Goal: Task Accomplishment & Management: Manage account settings

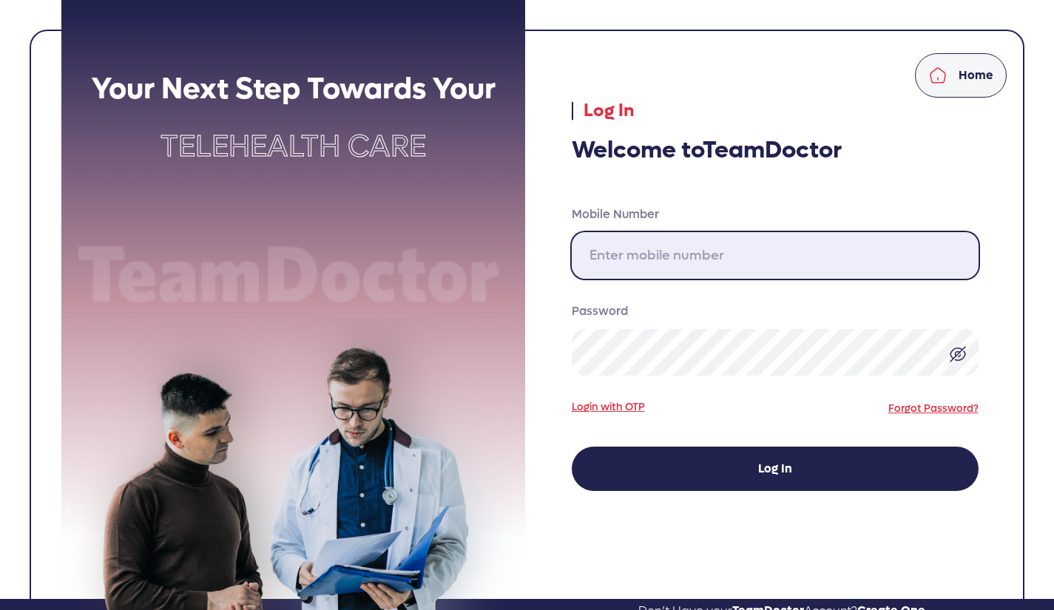
type input "[PHONE_NUMBER]"
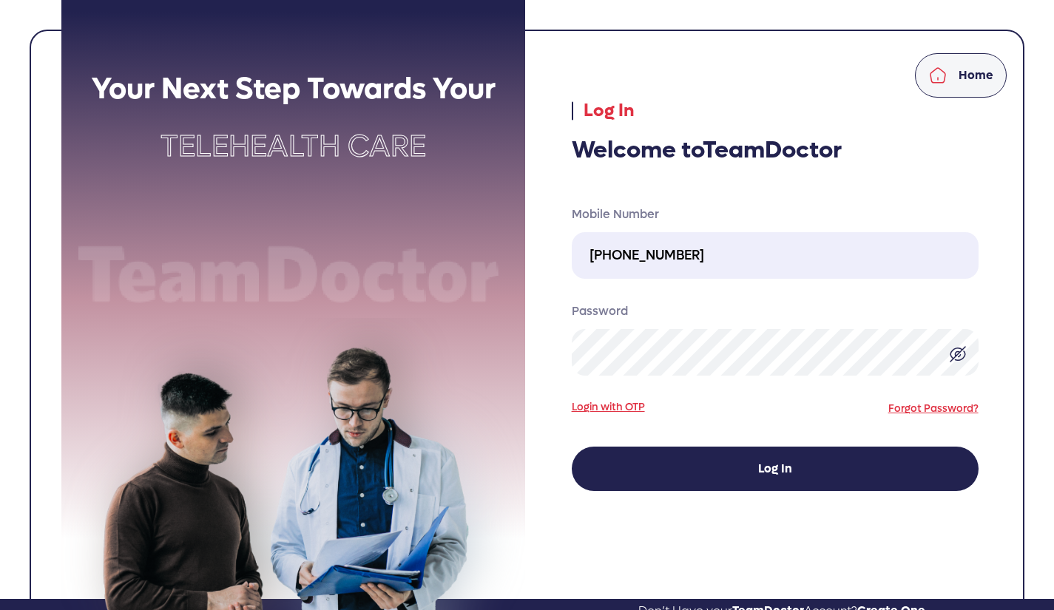
click at [0, 374] on div "Your Next Step Towards Your Telehealth Care Home Log In Welcome to TeamDoctor M…" at bounding box center [527, 299] width 1054 height 599
click at [0, 457] on div "Your Next Step Towards Your Telehealth Care Home Log In Welcome to TeamDoctor M…" at bounding box center [527, 299] width 1054 height 599
click at [0, 444] on div "Your Next Step Towards Your Telehealth Care Home Log In Welcome to TeamDoctor M…" at bounding box center [527, 299] width 1054 height 599
click at [642, 470] on button "Log In" at bounding box center [775, 469] width 407 height 44
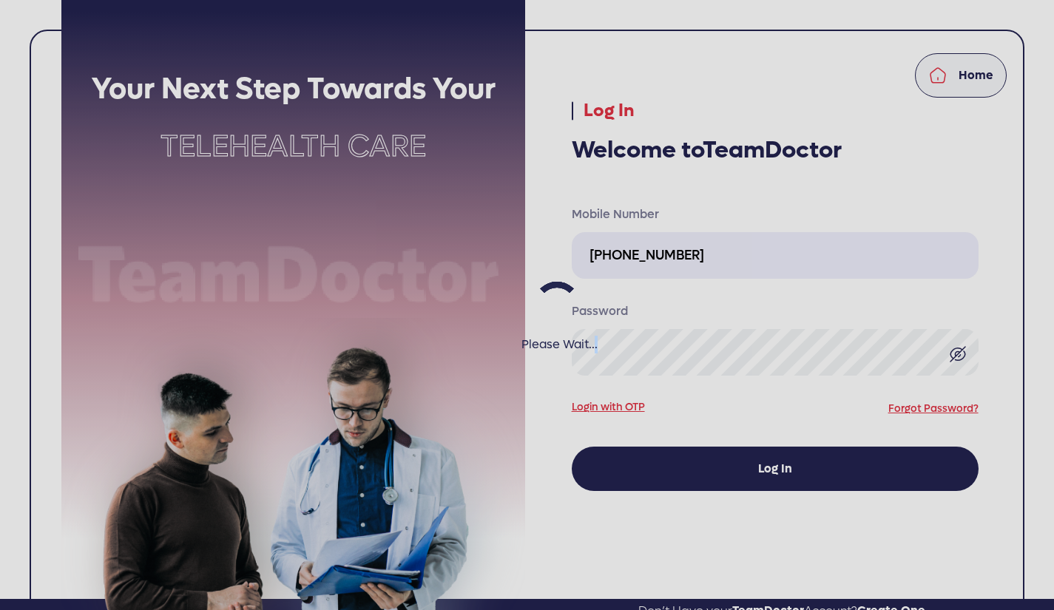
click at [642, 470] on div "Please Wait..." at bounding box center [527, 305] width 1054 height 610
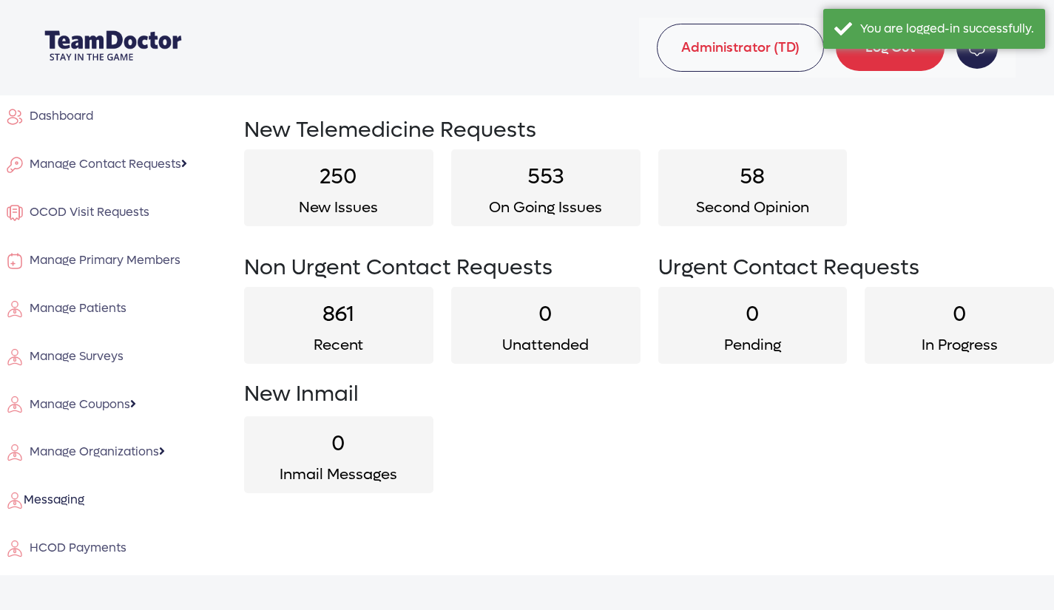
click at [115, 162] on span "Manage Contact Requests" at bounding box center [103, 164] width 158 height 16
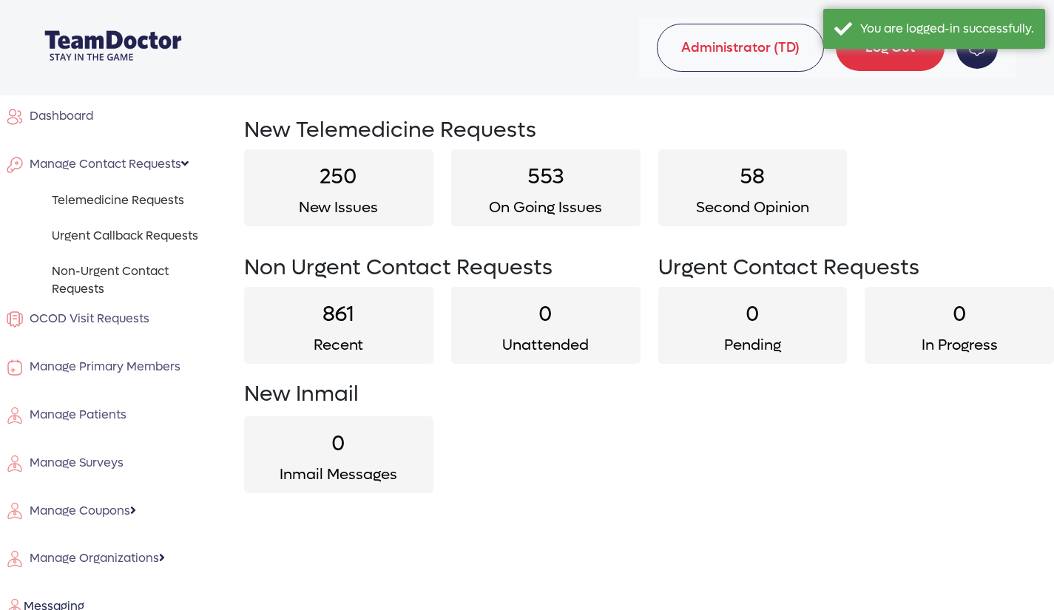
click at [115, 162] on span "Manage Contact Requests" at bounding box center [103, 164] width 158 height 16
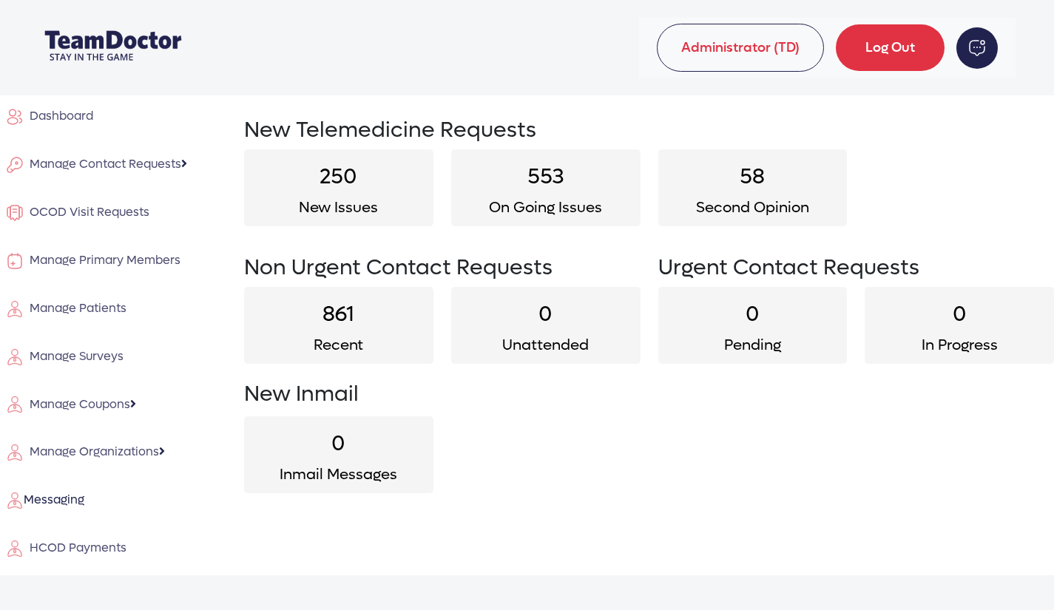
click at [137, 158] on span "Manage Contact Requests" at bounding box center [103, 164] width 158 height 16
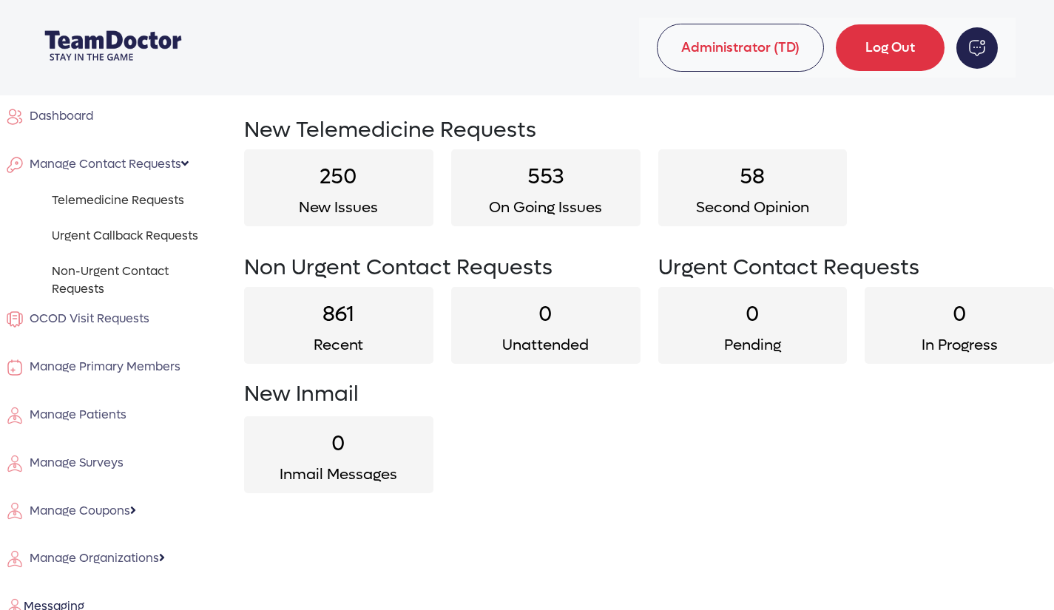
click at [132, 232] on link "Urgent Callback Requests" at bounding box center [135, 236] width 167 height 18
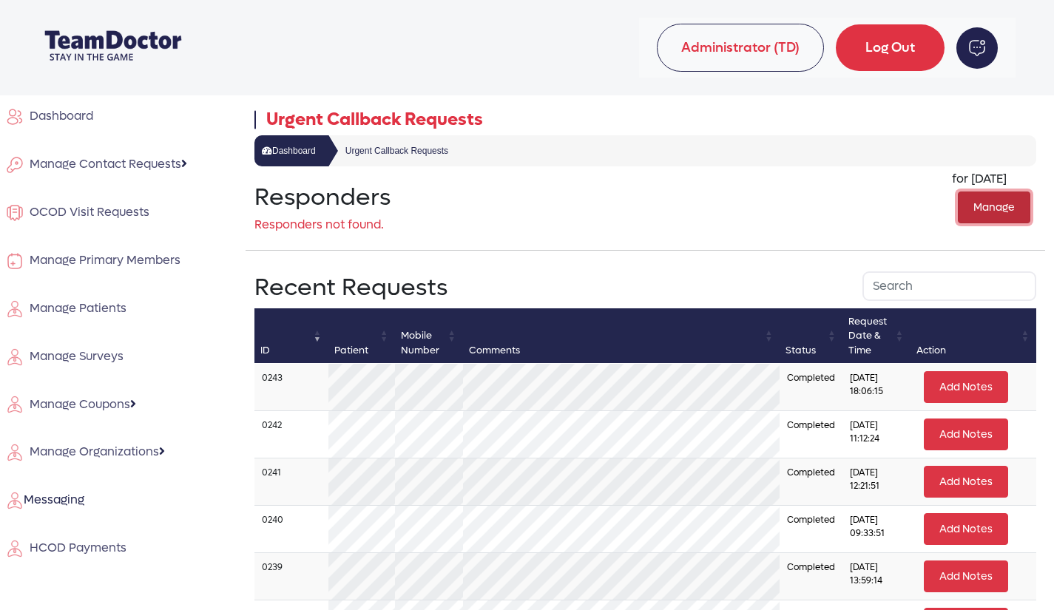
click at [986, 209] on button "Manage" at bounding box center [994, 208] width 73 height 32
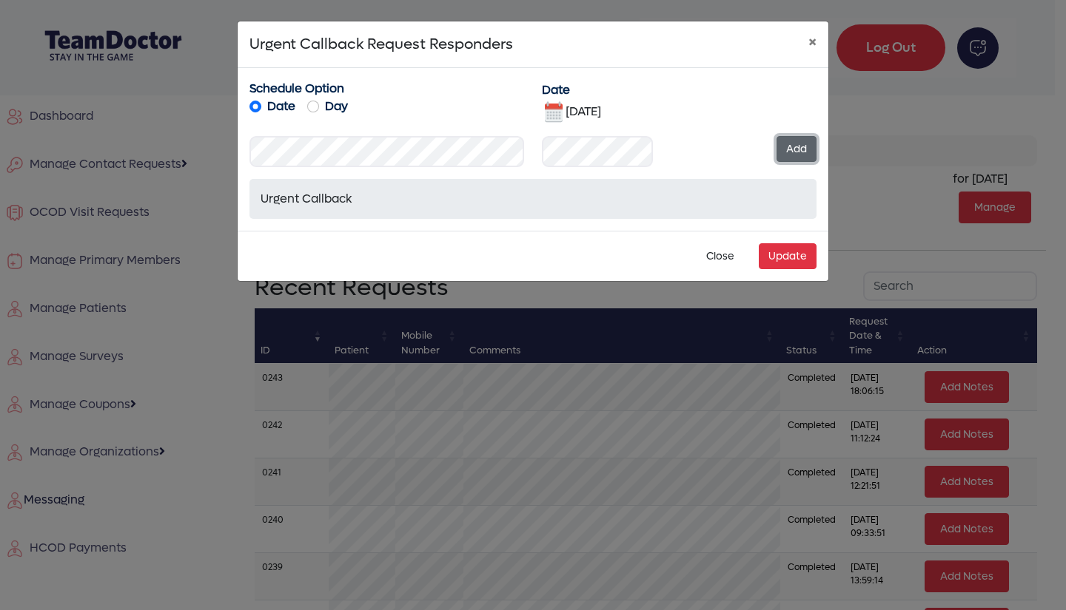
click at [793, 152] on button "Add" at bounding box center [796, 149] width 40 height 26
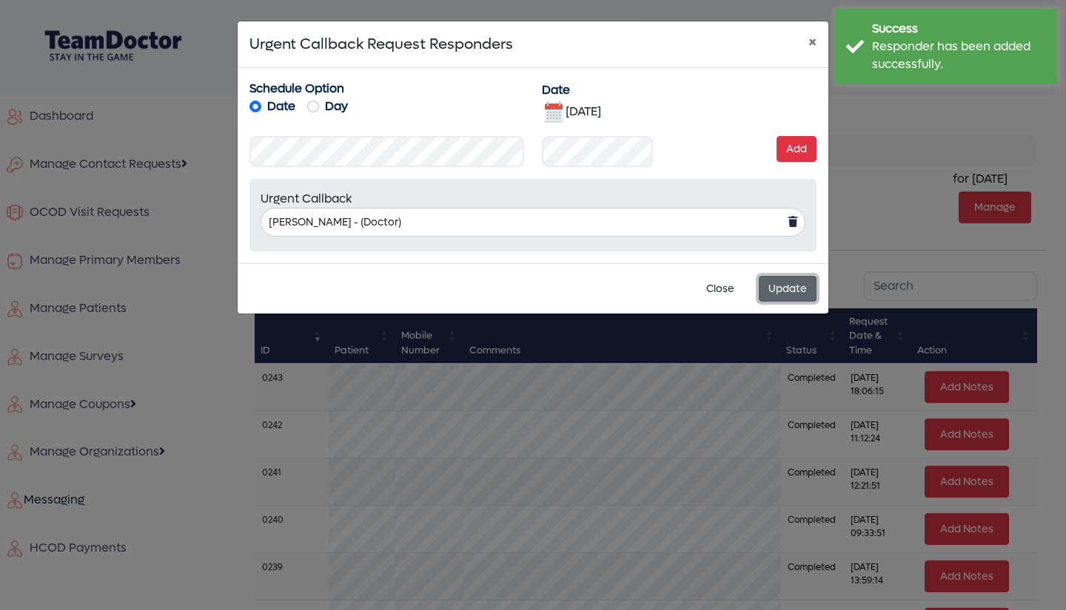
click at [788, 279] on button "Update" at bounding box center [787, 289] width 58 height 26
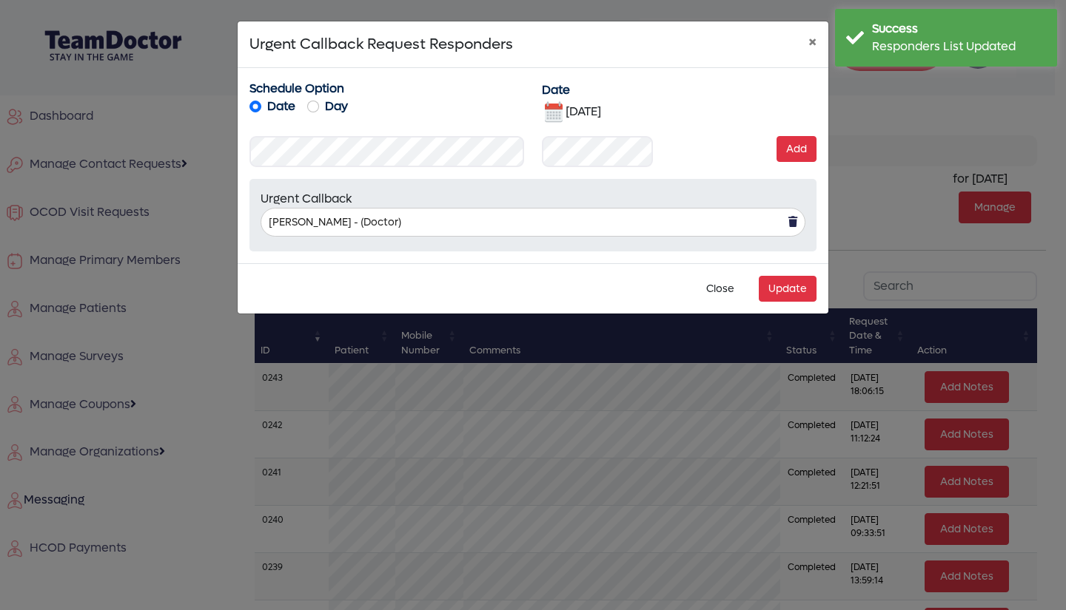
click at [548, 112] on img at bounding box center [554, 113] width 24 height 24
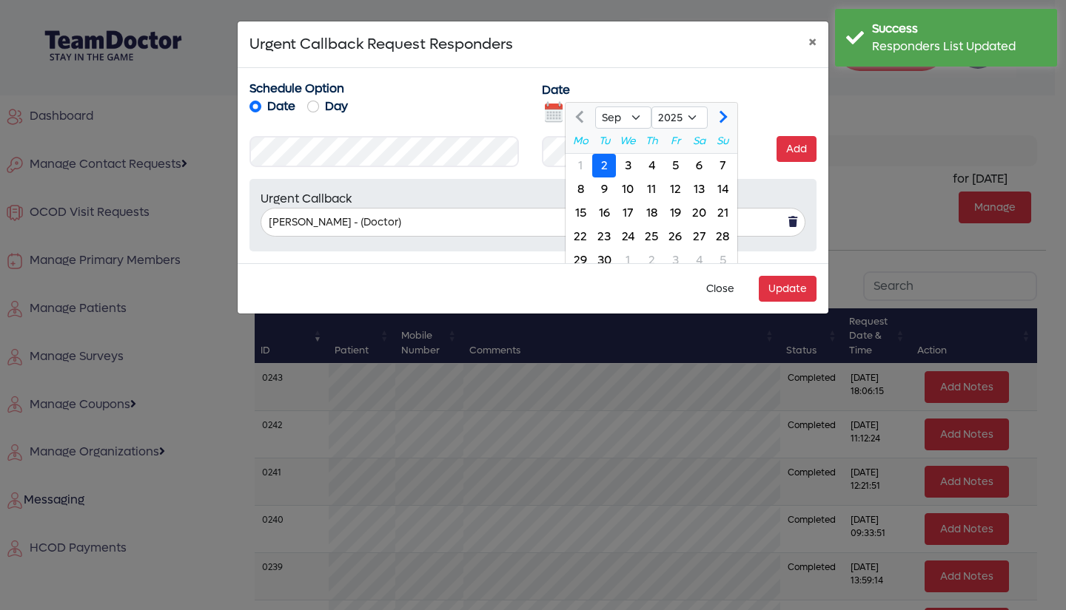
click at [628, 155] on div "3" at bounding box center [628, 166] width 24 height 24
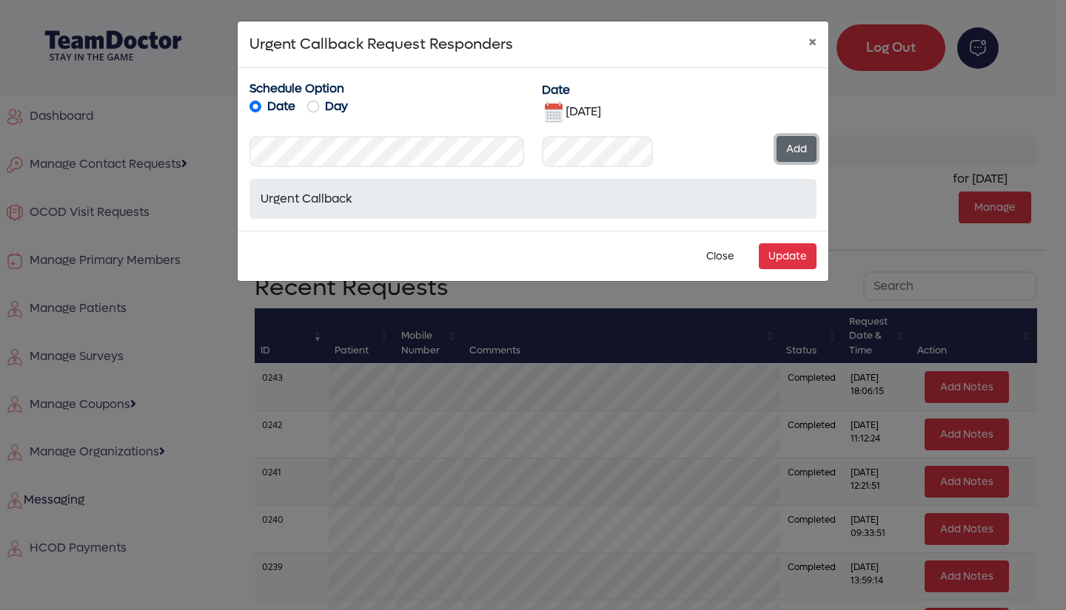
click at [794, 152] on button "Add" at bounding box center [796, 149] width 40 height 26
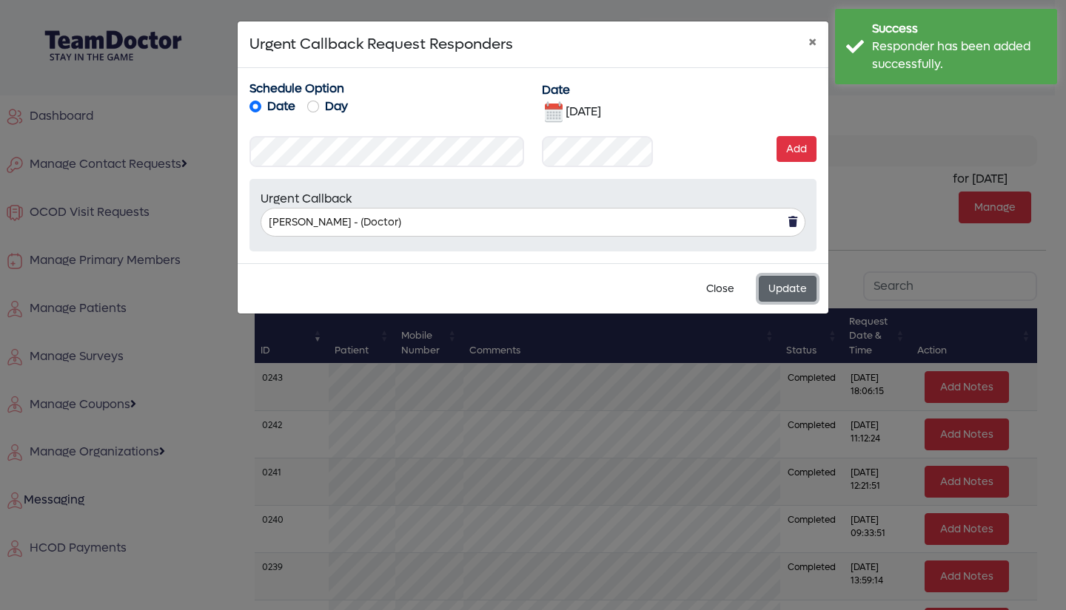
click at [786, 292] on button "Update" at bounding box center [787, 289] width 58 height 26
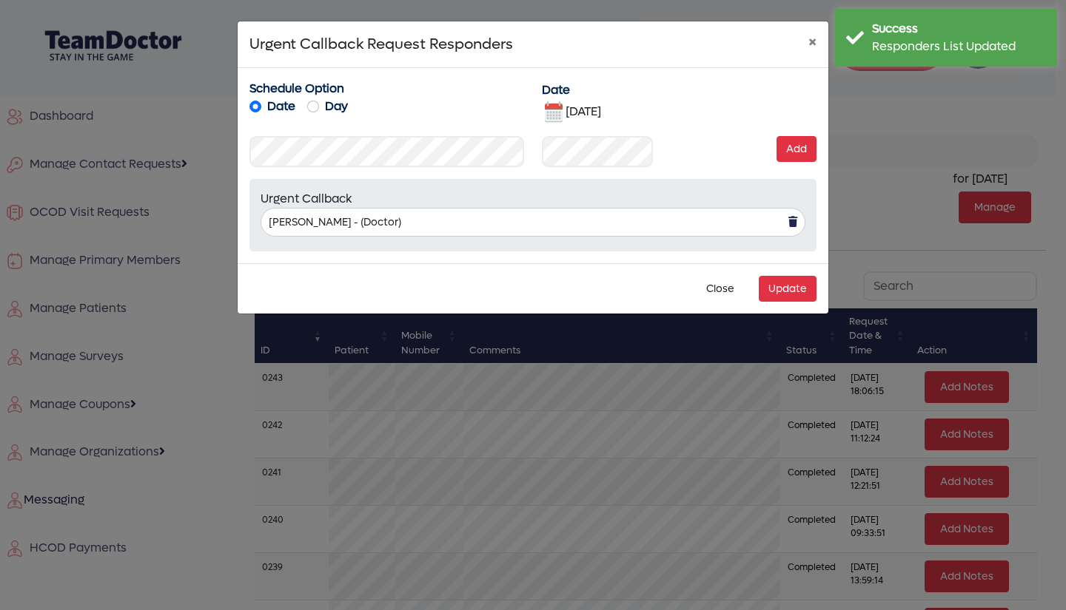
click at [555, 111] on img at bounding box center [554, 113] width 24 height 24
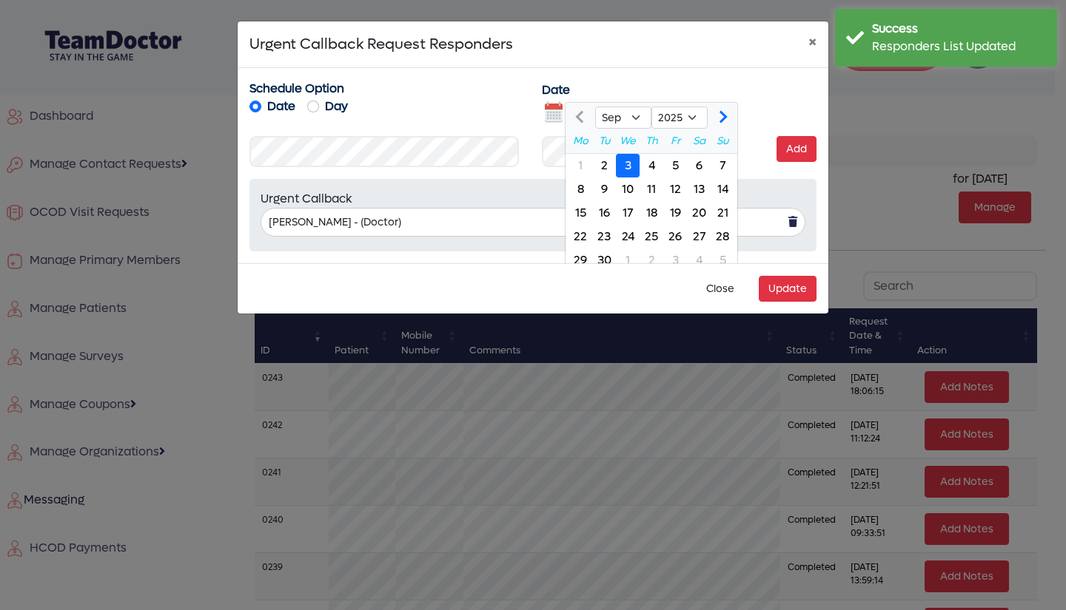
click at [649, 161] on div "4" at bounding box center [651, 166] width 24 height 24
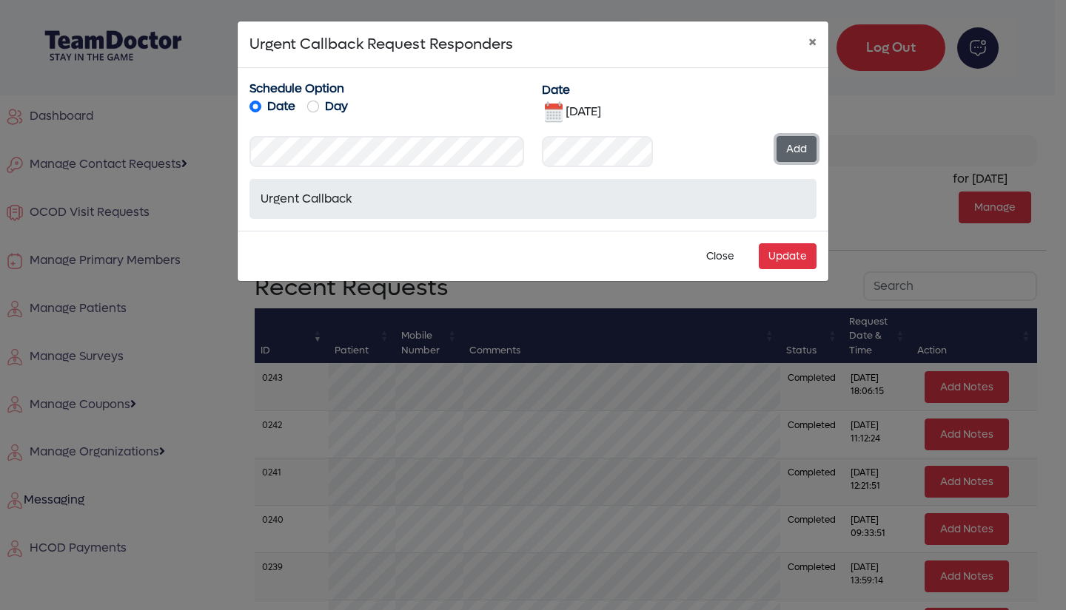
click at [793, 150] on button "Add" at bounding box center [796, 149] width 40 height 26
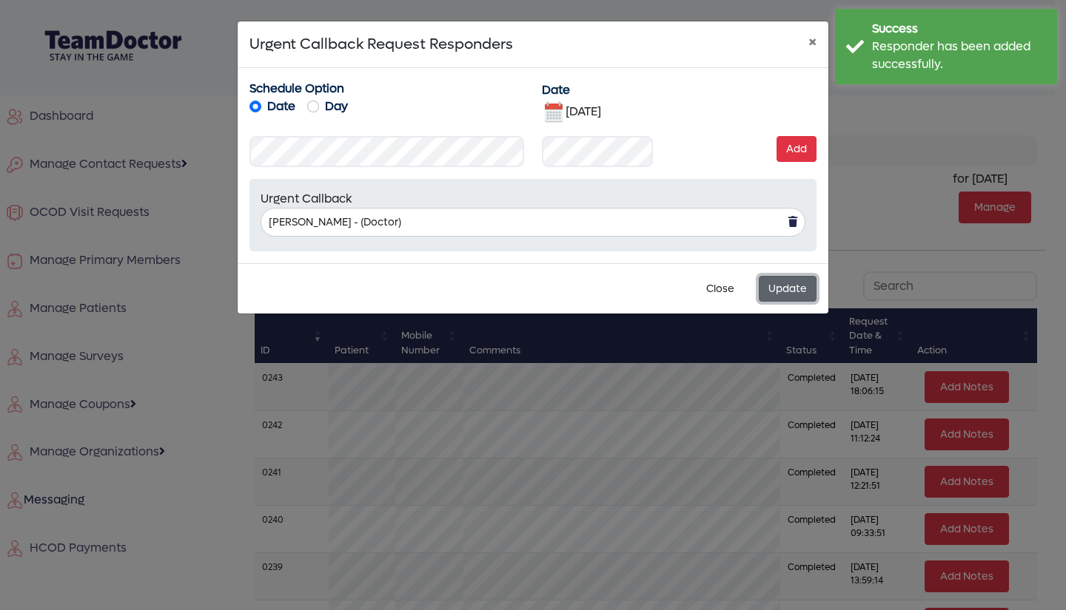
click at [793, 292] on button "Update" at bounding box center [787, 289] width 58 height 26
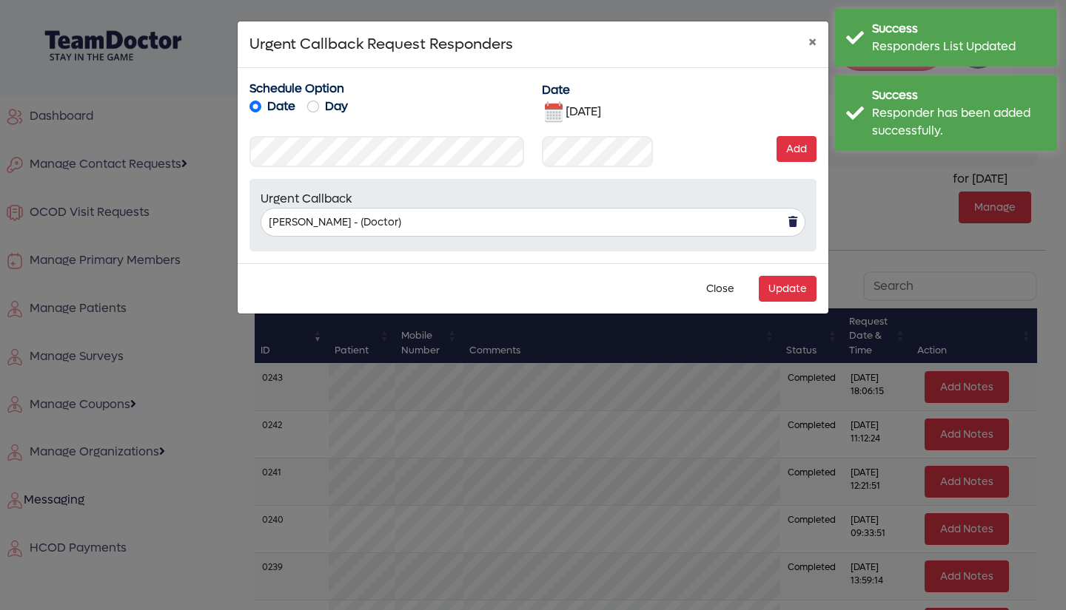
click at [549, 114] on img at bounding box center [554, 113] width 24 height 24
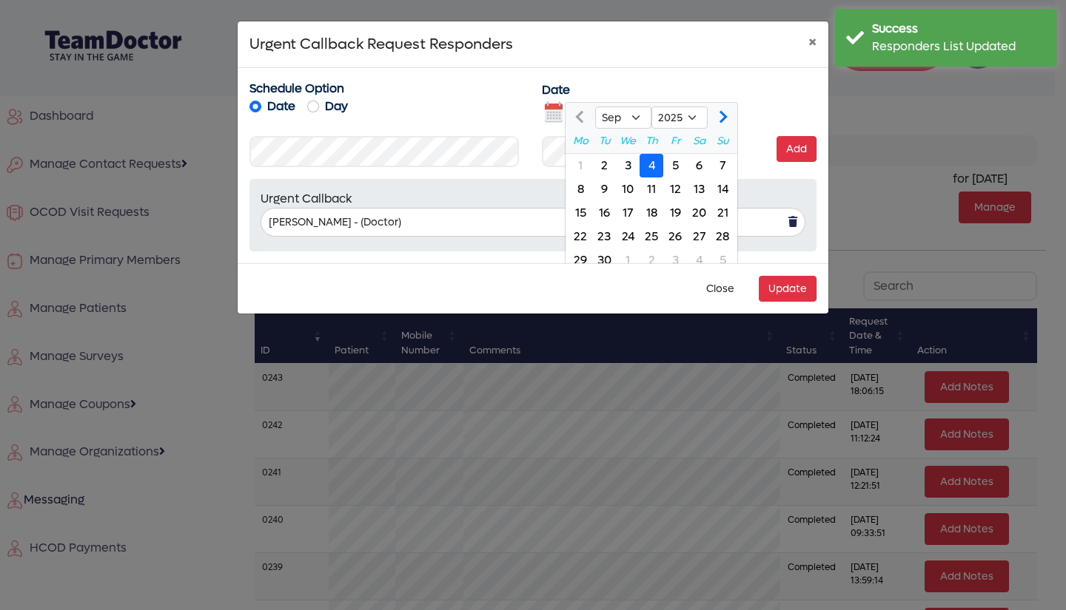
click at [674, 161] on div "5" at bounding box center [675, 166] width 24 height 24
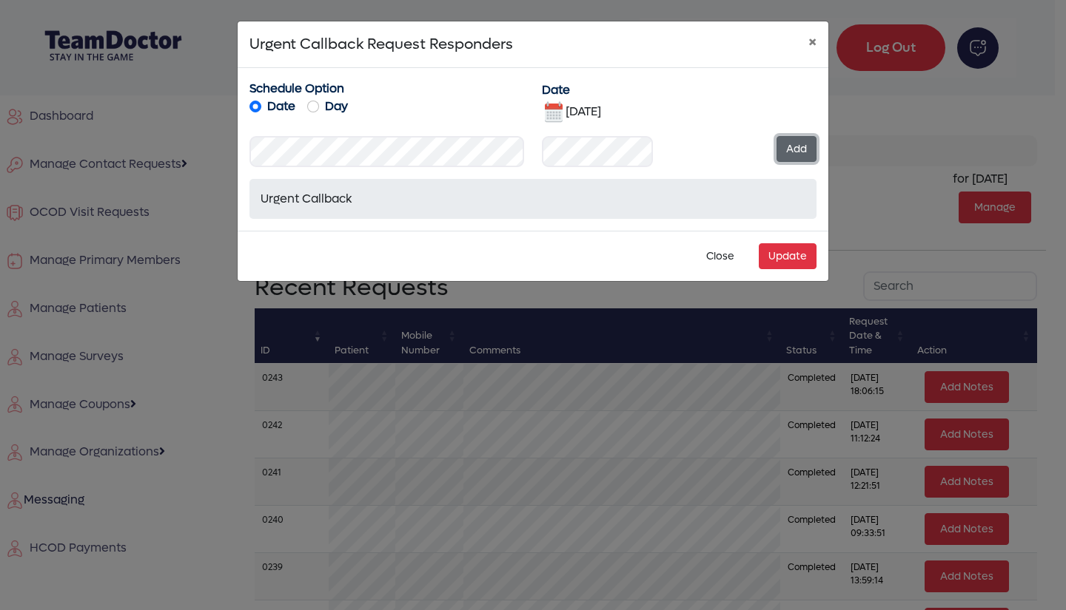
click at [793, 147] on button "Add" at bounding box center [796, 149] width 40 height 26
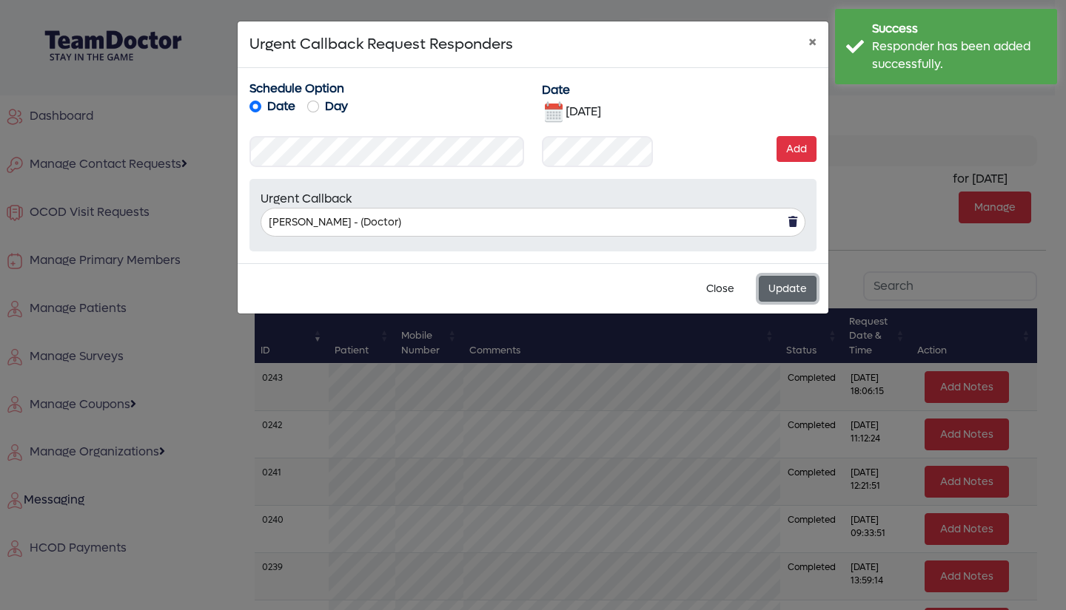
click at [793, 286] on button "Update" at bounding box center [787, 289] width 58 height 26
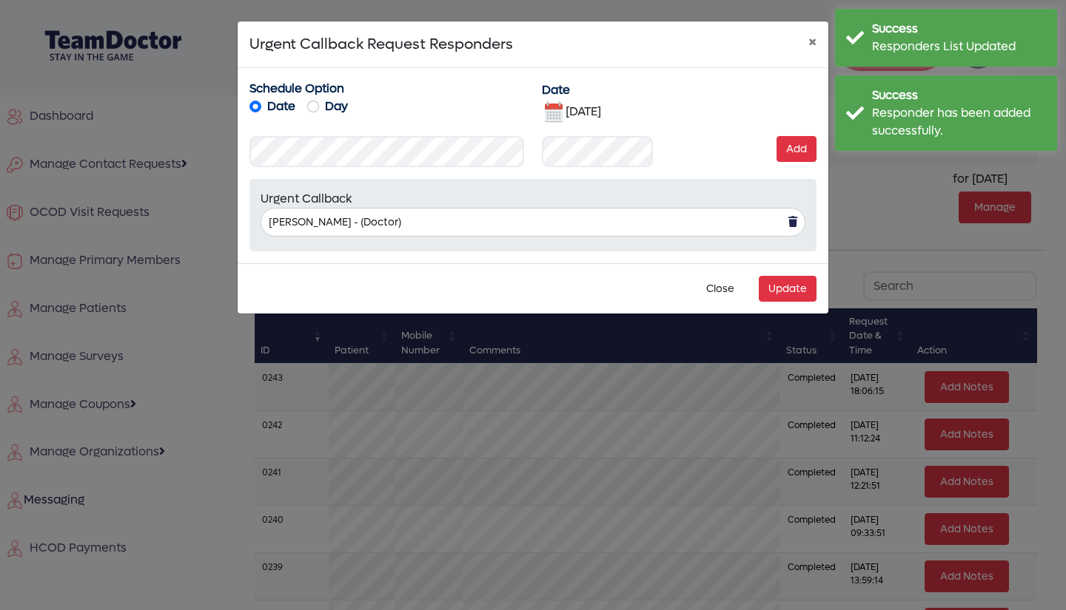
click at [551, 109] on img at bounding box center [554, 113] width 24 height 24
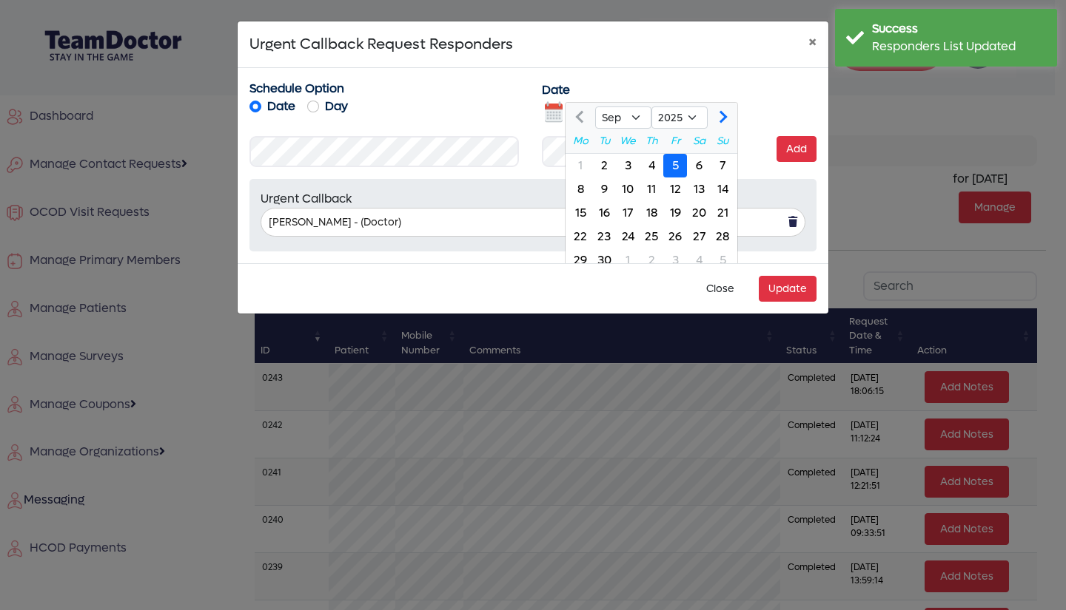
click at [702, 166] on div "6" at bounding box center [699, 166] width 24 height 24
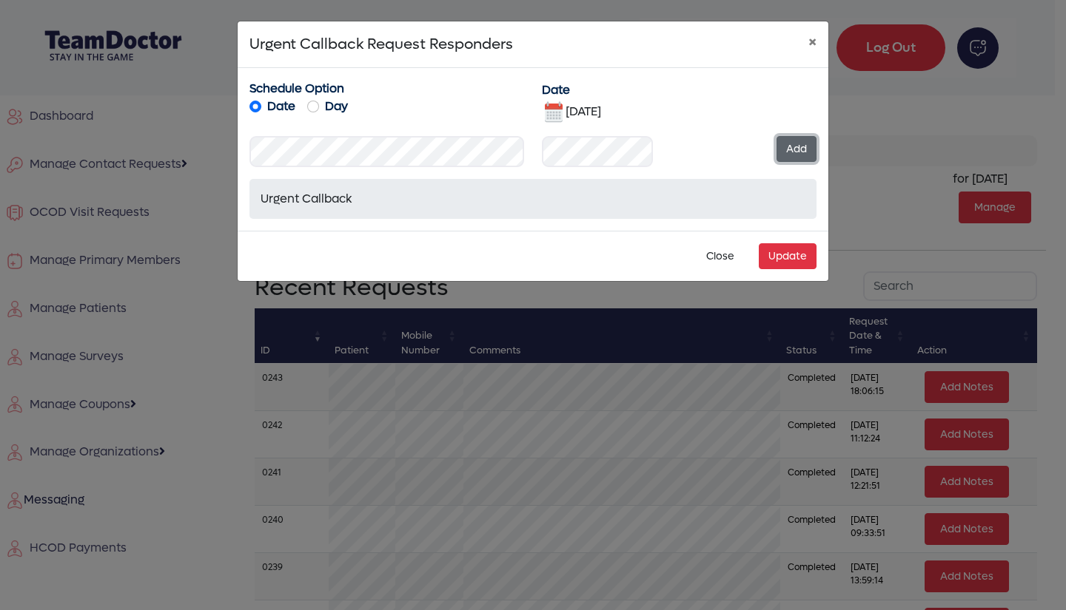
click at [794, 144] on button "Add" at bounding box center [796, 149] width 40 height 26
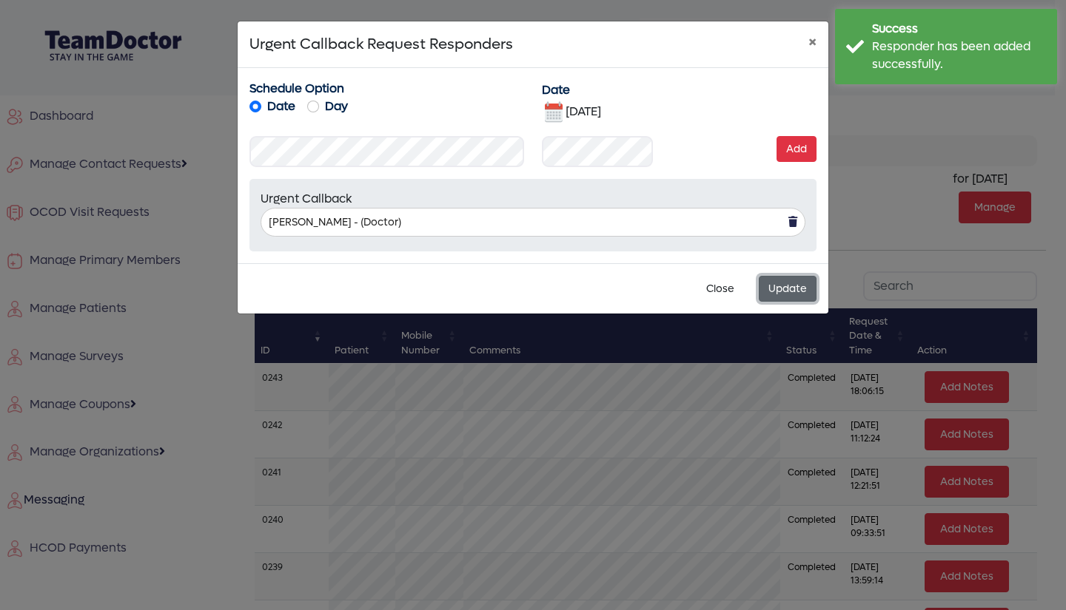
click at [792, 283] on button "Update" at bounding box center [787, 289] width 58 height 26
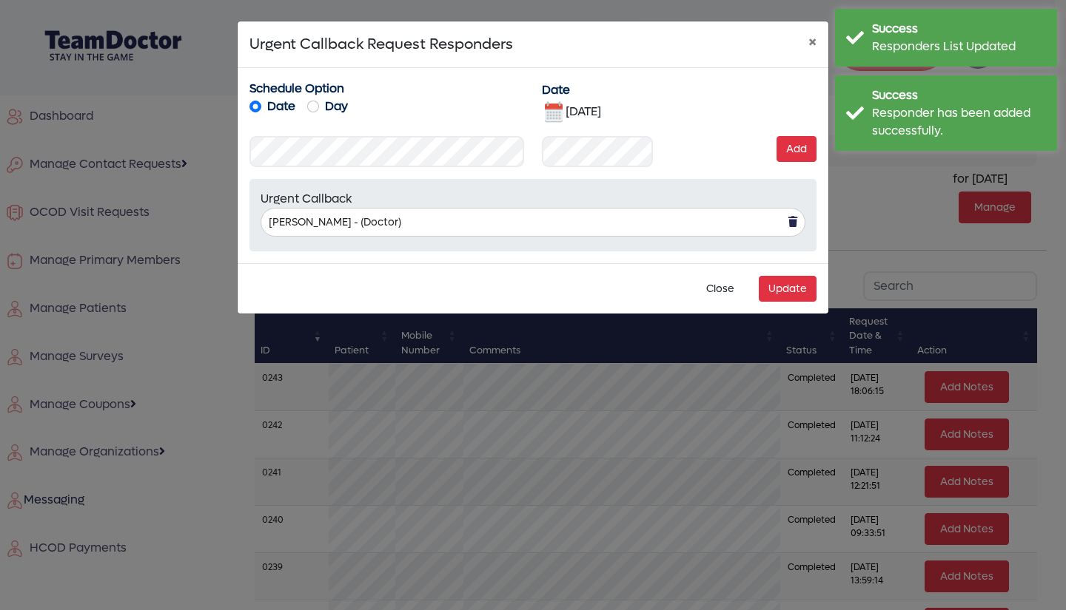
click at [554, 110] on img at bounding box center [554, 113] width 24 height 24
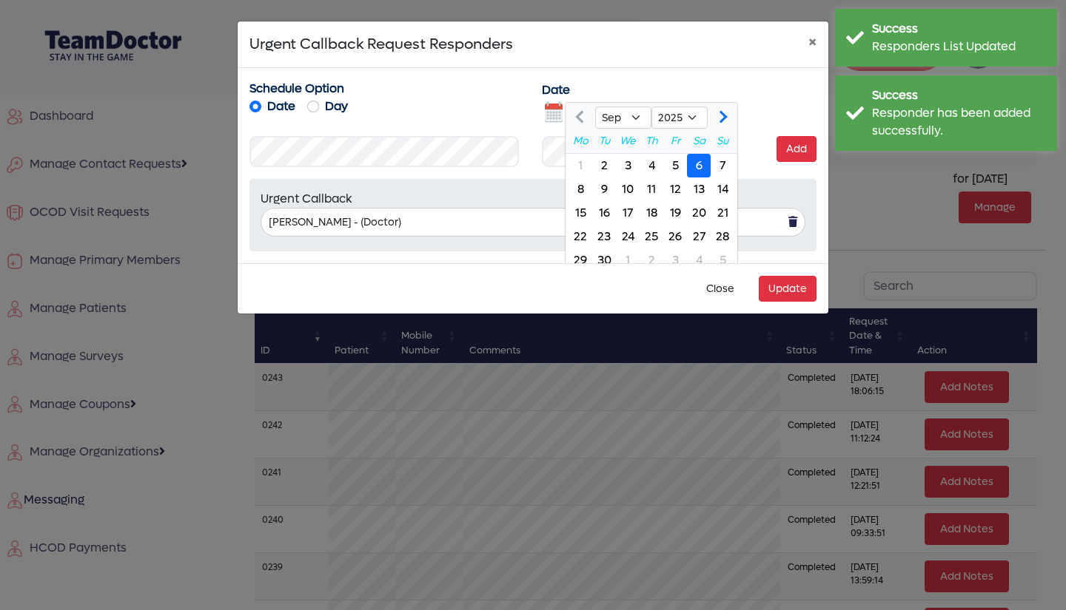
click at [724, 164] on div "7" at bounding box center [722, 166] width 24 height 24
type input "[DATE]"
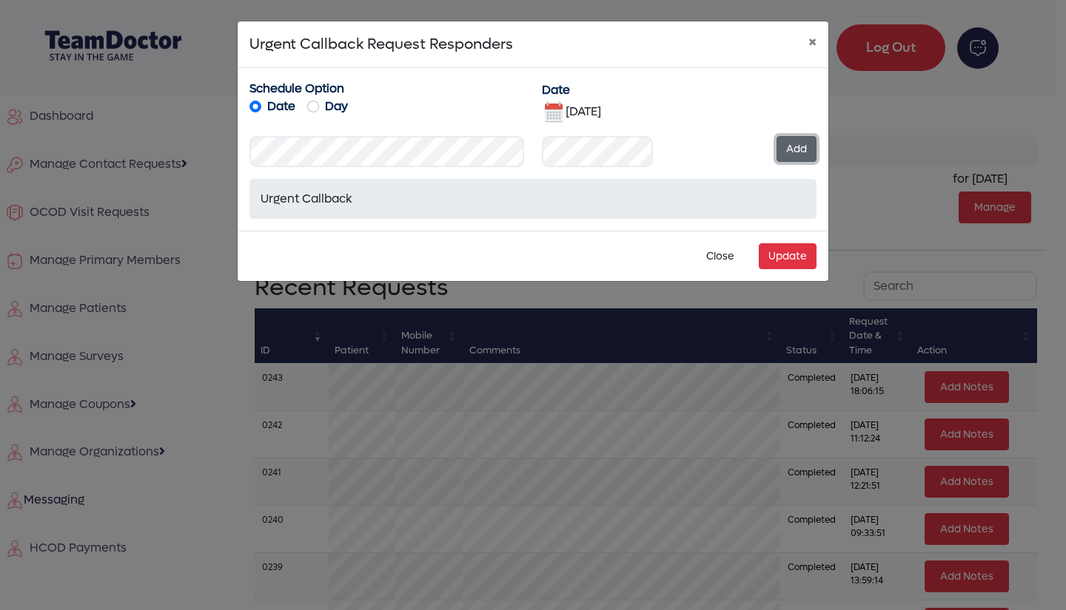
click at [794, 148] on button "Add" at bounding box center [796, 149] width 40 height 26
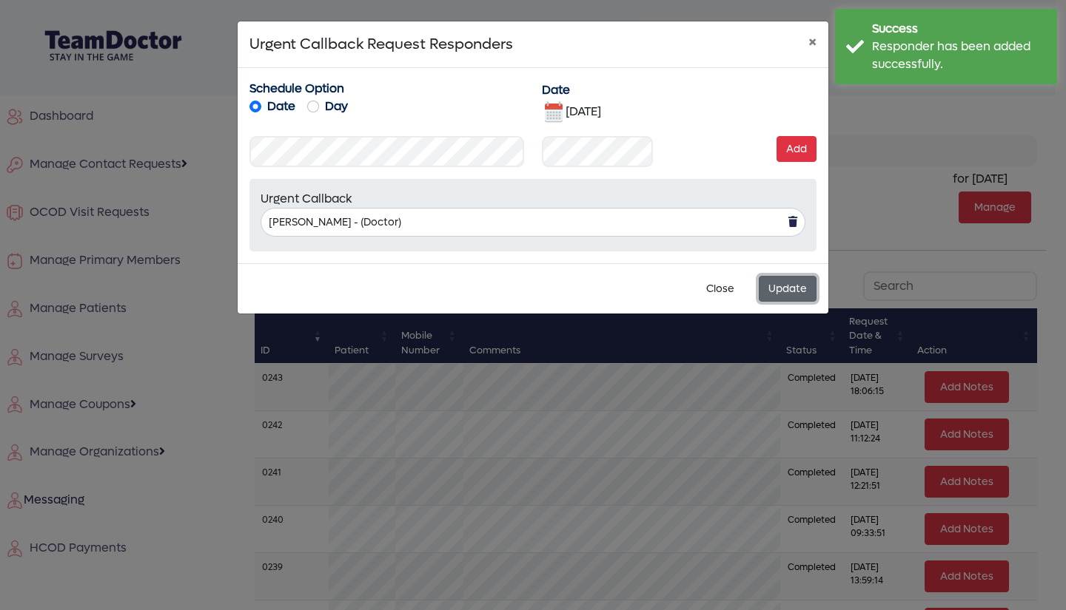
click at [785, 283] on button "Update" at bounding box center [787, 289] width 58 height 26
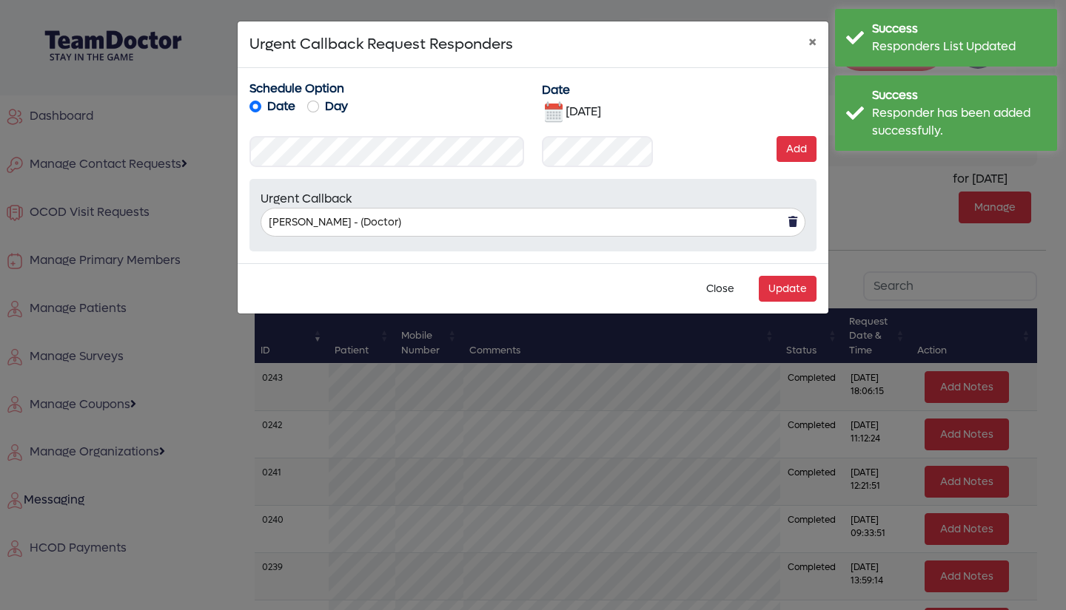
click at [869, 203] on ngb-modal-window "Urgent Callback Request Responders × Schedule Option Date Day Date [DATE] [DATE…" at bounding box center [533, 305] width 1066 height 610
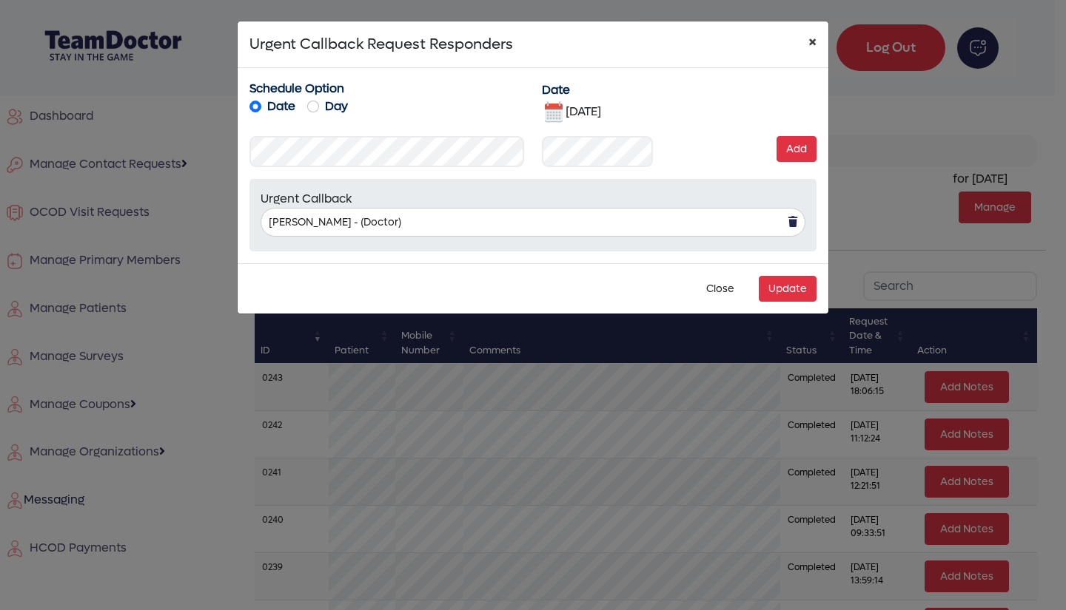
click at [810, 38] on span "×" at bounding box center [812, 41] width 8 height 23
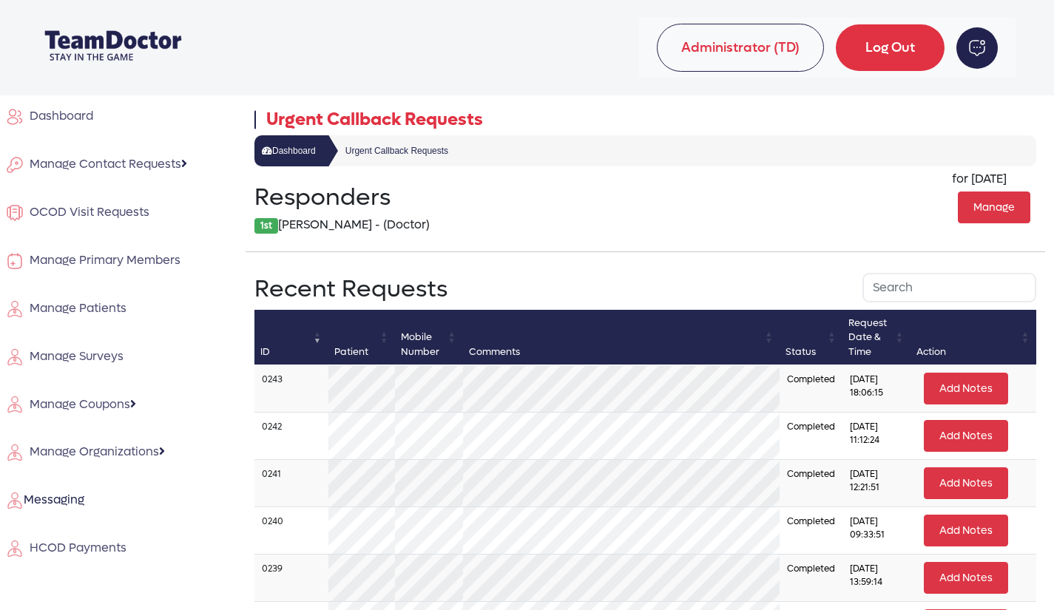
click at [119, 546] on span "HCOD Payments" at bounding box center [75, 548] width 103 height 16
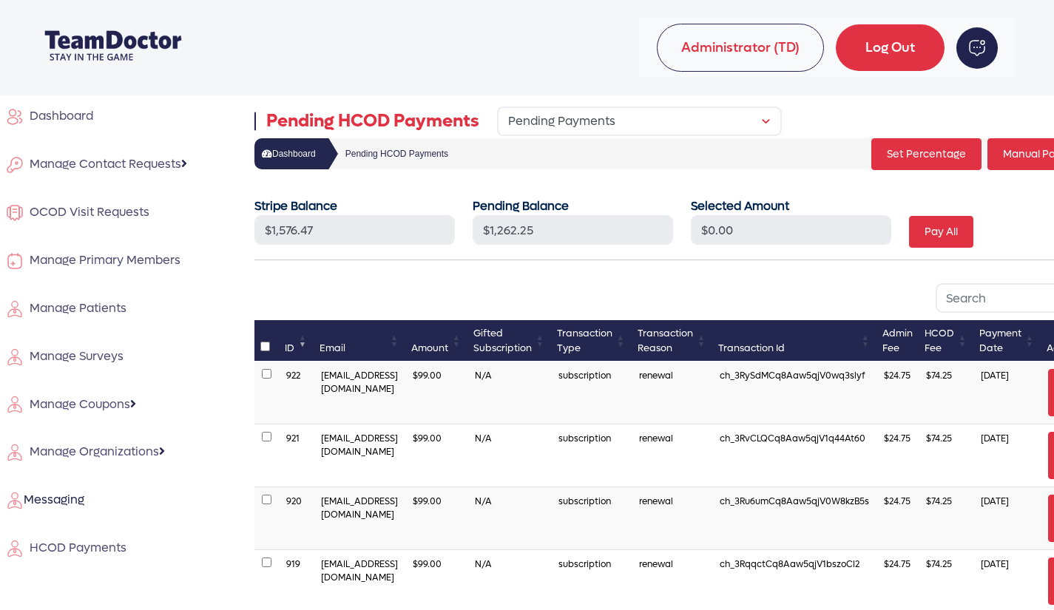
click at [300, 377] on td "922" at bounding box center [296, 393] width 35 height 63
